Goal: Task Accomplishment & Management: Manage account settings

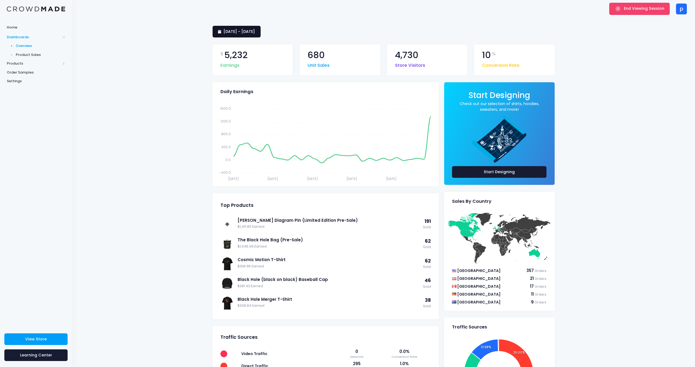
click at [256, 36] on link "3 September 2025 - 2 October 2025" at bounding box center [237, 32] width 48 height 12
click at [229, 81] on li "This Month" at bounding box center [237, 81] width 48 height 9
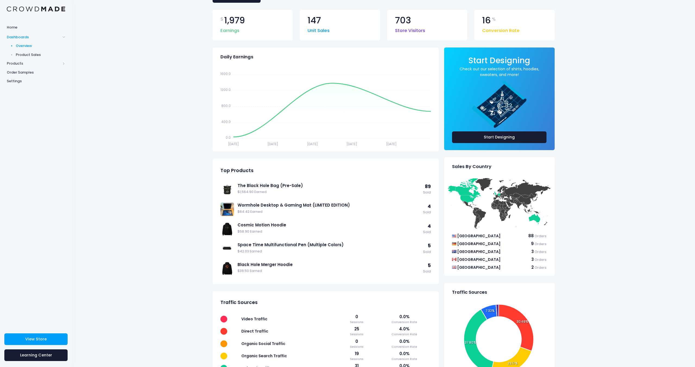
scroll to position [34, 0]
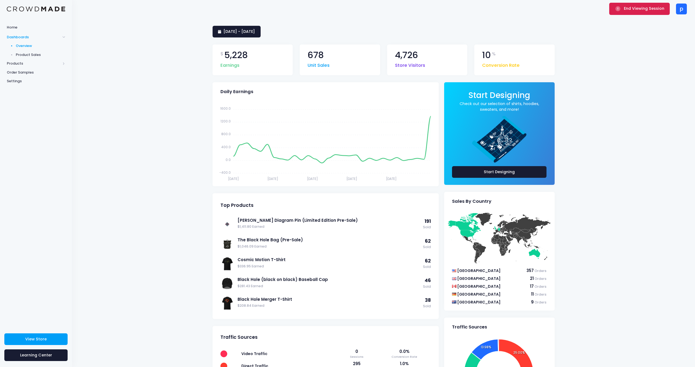
drag, startPoint x: 652, startPoint y: 9, endPoint x: 636, endPoint y: 12, distance: 15.9
click at [651, 9] on span "End Viewing Session" at bounding box center [644, 8] width 40 height 5
